Goal: Task Accomplishment & Management: Complete application form

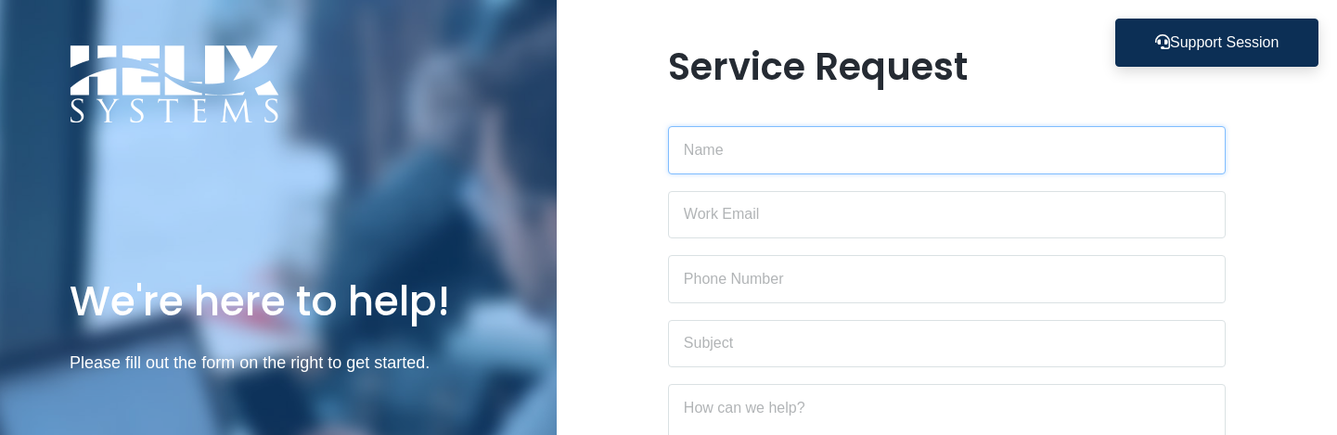
click at [738, 143] on input "text" at bounding box center [946, 150] width 557 height 48
type input "[PERSON_NAME]"
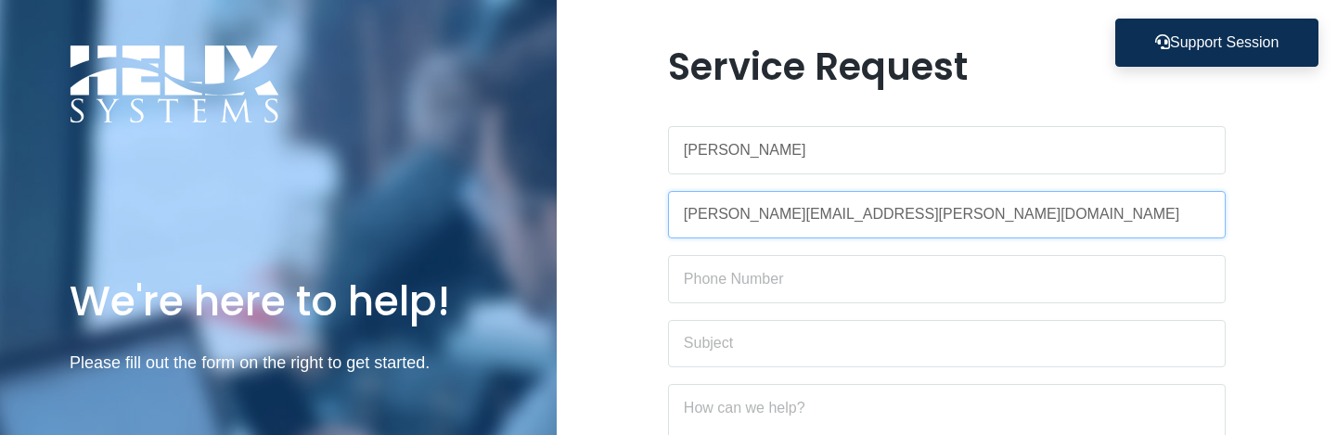
type input "[PERSON_NAME][EMAIL_ADDRESS][PERSON_NAME][DOMAIN_NAME]"
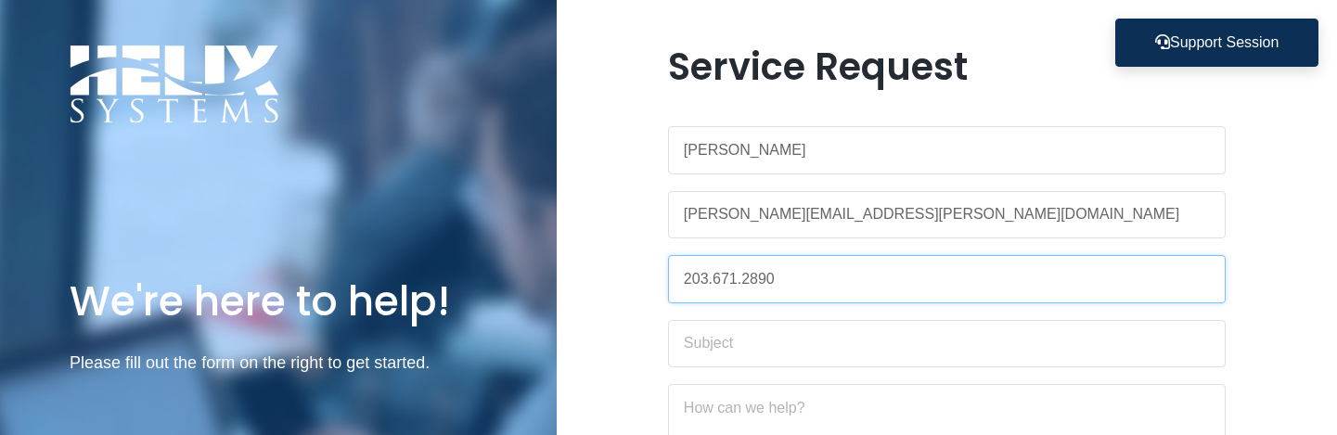
type input "203.671.2890"
click at [788, 337] on input "text" at bounding box center [946, 344] width 557 height 48
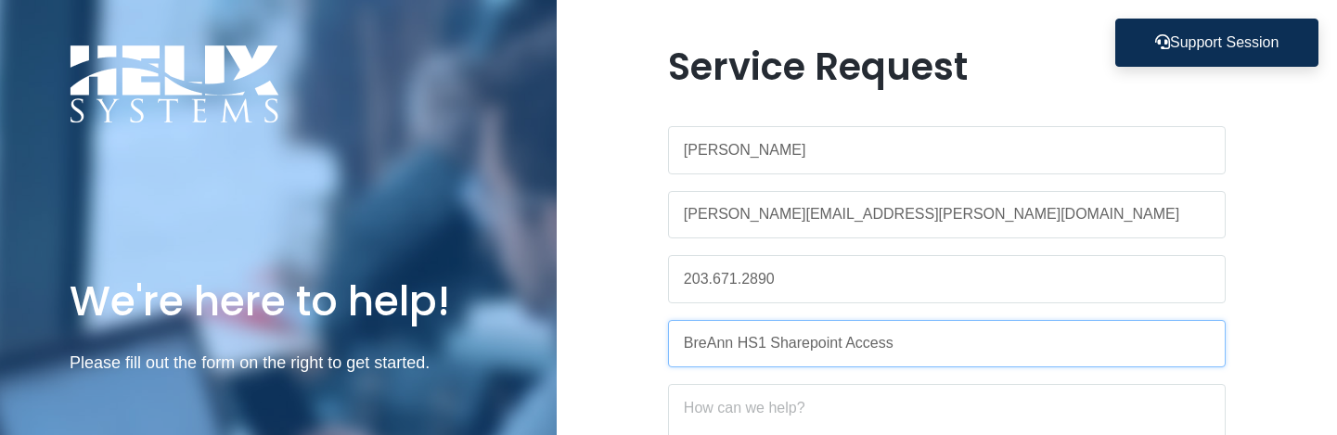
type input "BreAnn HS1 Sharepoint Access"
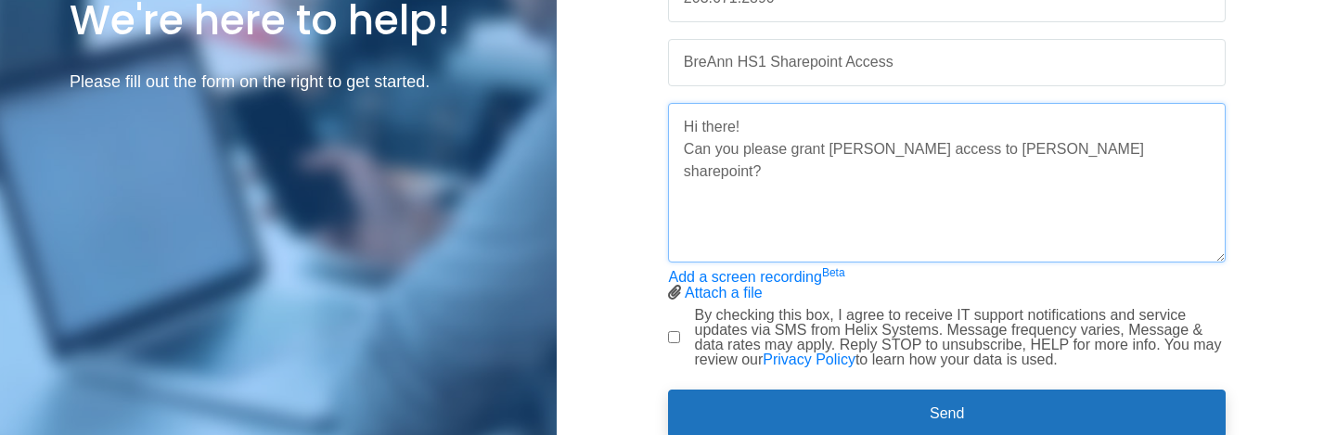
scroll to position [351, 0]
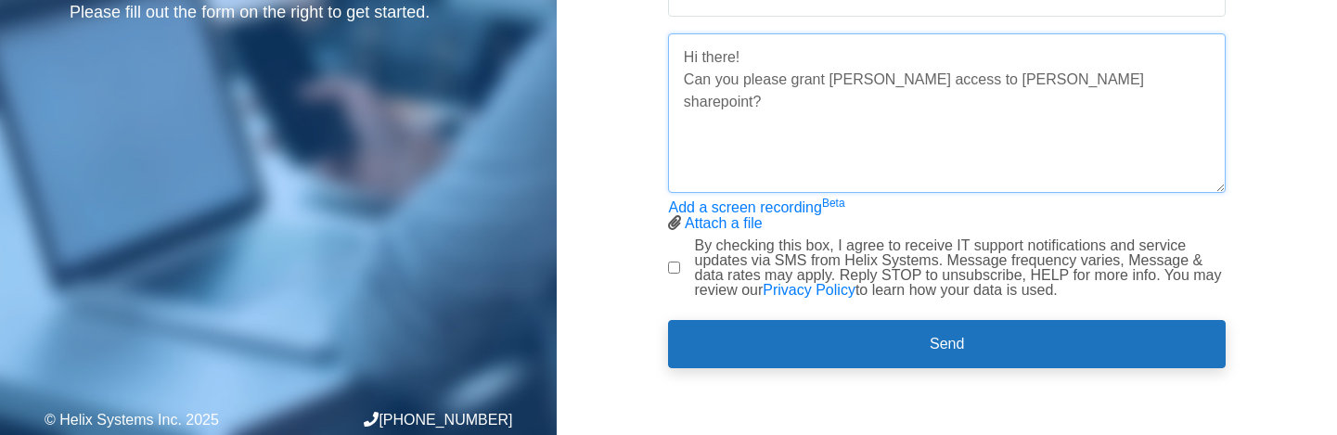
type textarea "Hi there! Can you please grant [PERSON_NAME] access to [PERSON_NAME] sharepoint?"
click at [676, 268] on input "By checking this box, I agree to receive IT support notifications and service u…" at bounding box center [674, 268] width 12 height 12
checkbox input "true"
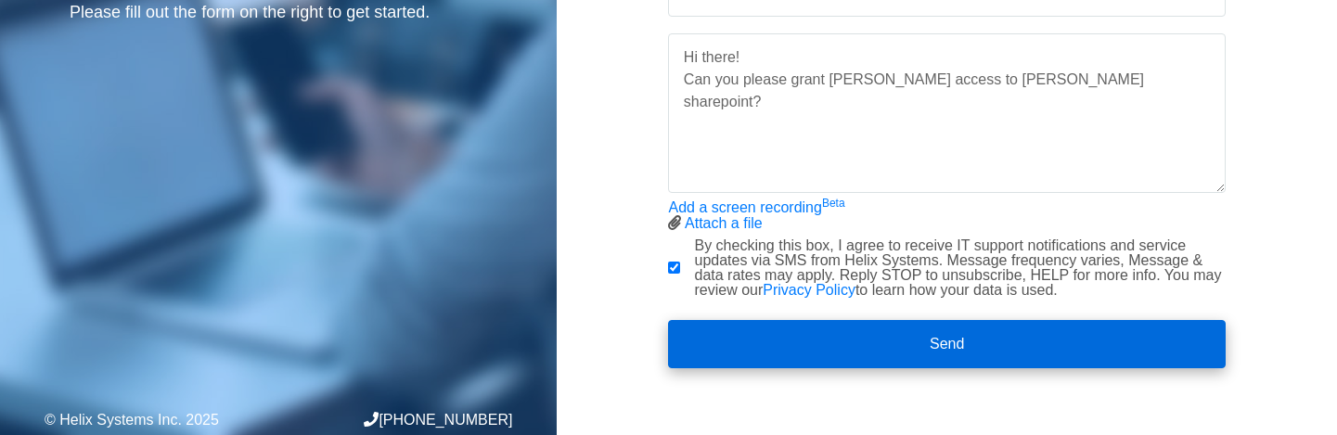
click at [839, 350] on button "Send" at bounding box center [946, 344] width 557 height 48
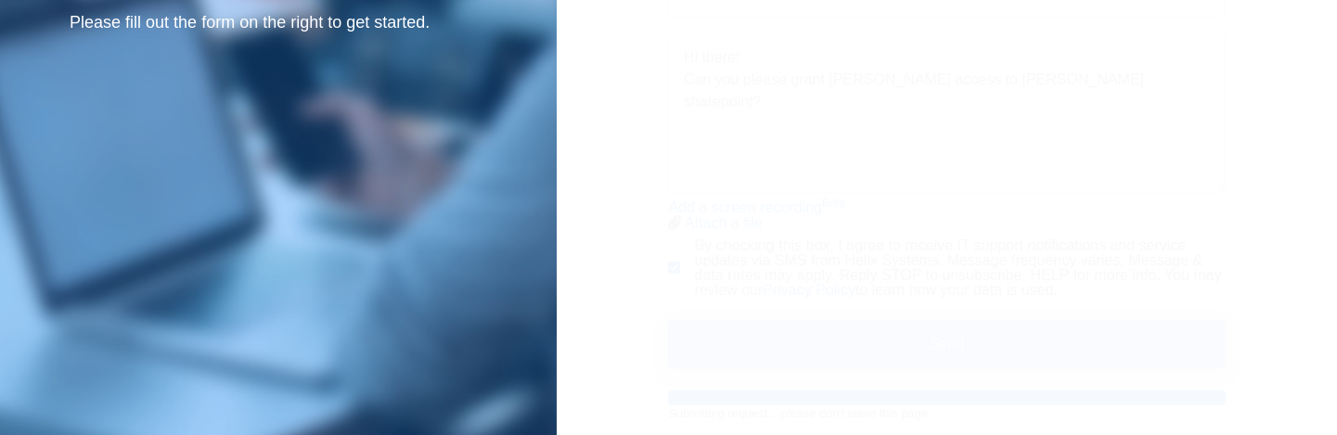
scroll to position [0, 0]
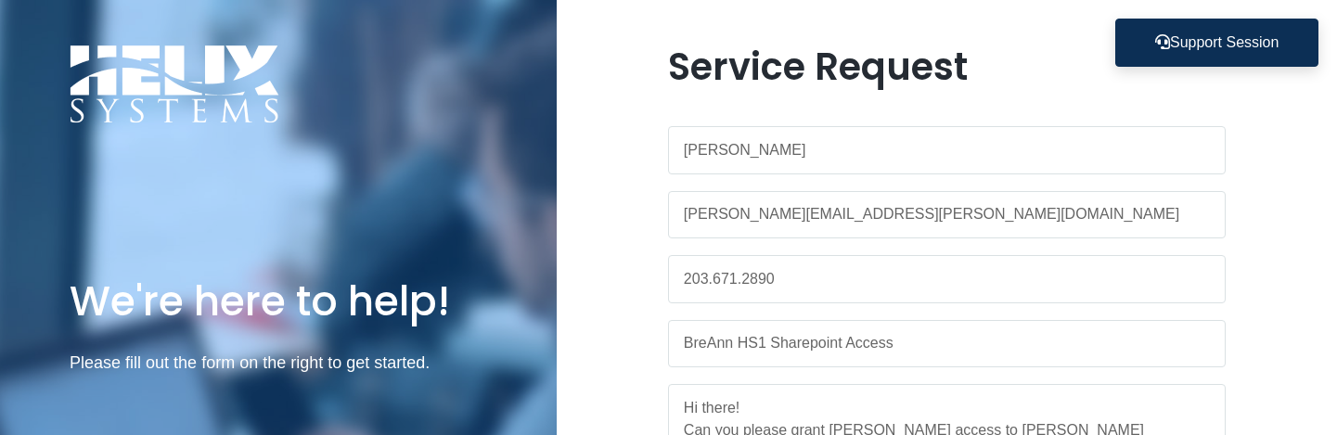
click at [1245, 150] on div "Service Request [PERSON_NAME] [PERSON_NAME][EMAIL_ADDRESS][PERSON_NAME][DOMAIN_…" at bounding box center [947, 393] width 781 height 697
